Goal: Navigation & Orientation: Find specific page/section

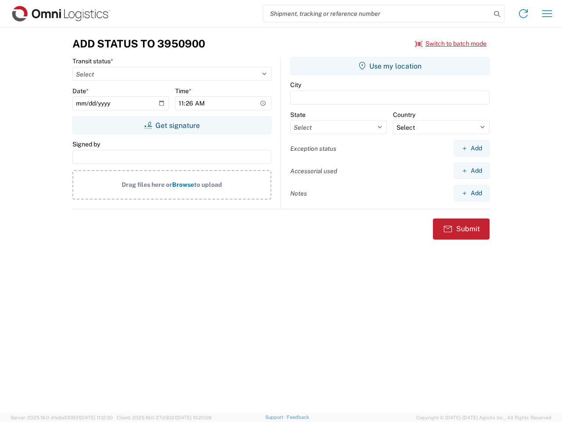
click at [377, 14] on input "search" at bounding box center [378, 13] width 228 height 17
click at [497, 14] on icon at bounding box center [497, 14] width 12 height 12
click at [524, 14] on icon at bounding box center [524, 14] width 14 height 14
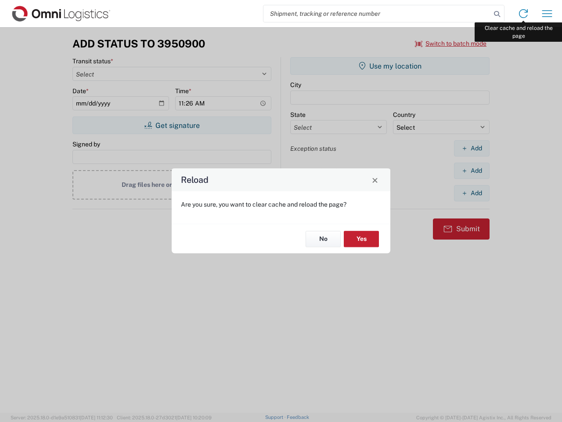
click at [548, 14] on div "Reload Are you sure, you want to clear cache and reload the page? No Yes" at bounding box center [281, 211] width 562 height 422
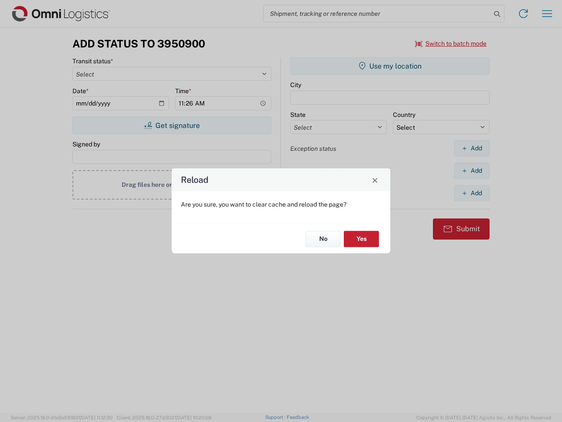
click at [451, 44] on div "Reload Are you sure, you want to clear cache and reload the page? No Yes" at bounding box center [281, 211] width 562 height 422
click at [172, 125] on div "Reload Are you sure, you want to clear cache and reload the page? No Yes" at bounding box center [281, 211] width 562 height 422
click at [390, 66] on div "Reload Are you sure, you want to clear cache and reload the page? No Yes" at bounding box center [281, 211] width 562 height 422
click at [472, 148] on div "Reload Are you sure, you want to clear cache and reload the page? No Yes" at bounding box center [281, 211] width 562 height 422
click at [472, 170] on div "Reload Are you sure, you want to clear cache and reload the page? No Yes" at bounding box center [281, 211] width 562 height 422
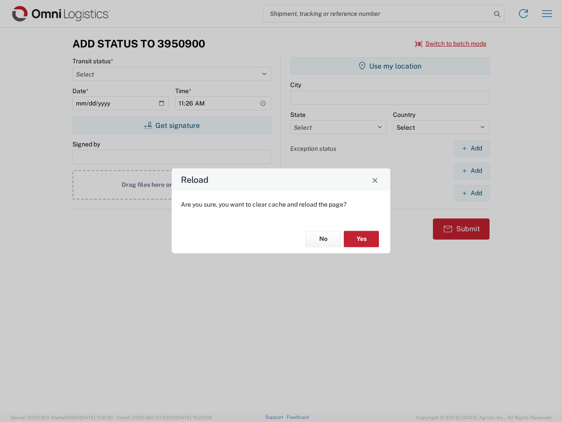
click at [472, 193] on div "Reload Are you sure, you want to clear cache and reload the page? No Yes" at bounding box center [281, 211] width 562 height 422
